Goal: Information Seeking & Learning: Learn about a topic

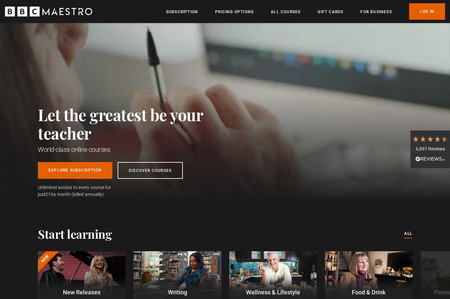
scroll to position [0, 86]
click at [232, 11] on link "Pricing Options" at bounding box center [234, 12] width 39 height 7
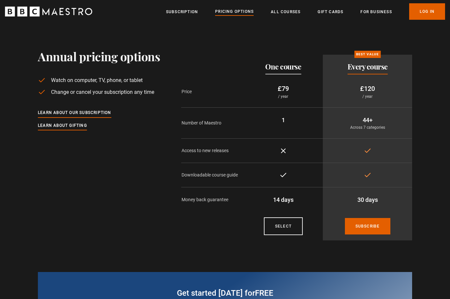
click at [289, 14] on link "All Courses" at bounding box center [286, 12] width 30 height 7
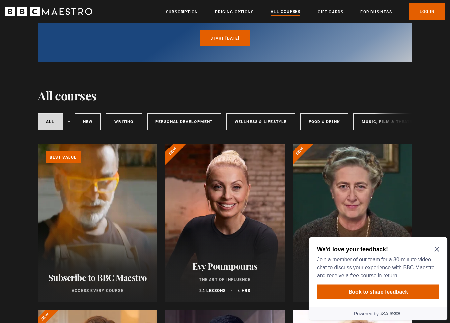
scroll to position [66, 0]
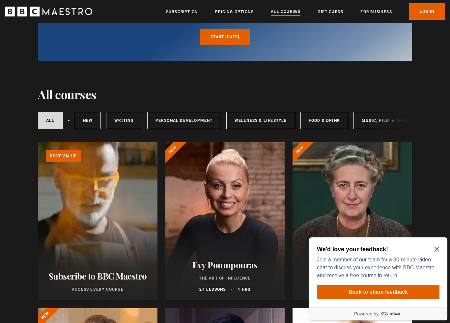
click at [438, 248] on icon "Close Maze Prompt" at bounding box center [436, 249] width 5 height 5
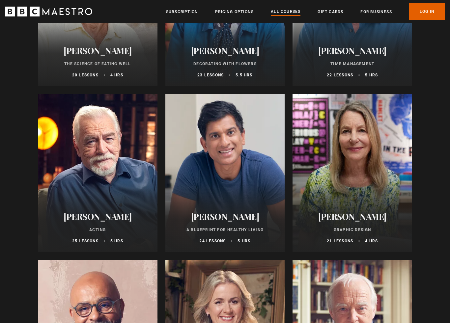
scroll to position [1111, 0]
click at [99, 206] on div "Brian Cox Acting 25 lessons 5 hrs" at bounding box center [98, 228] width 120 height 48
